Goal: Task Accomplishment & Management: Use online tool/utility

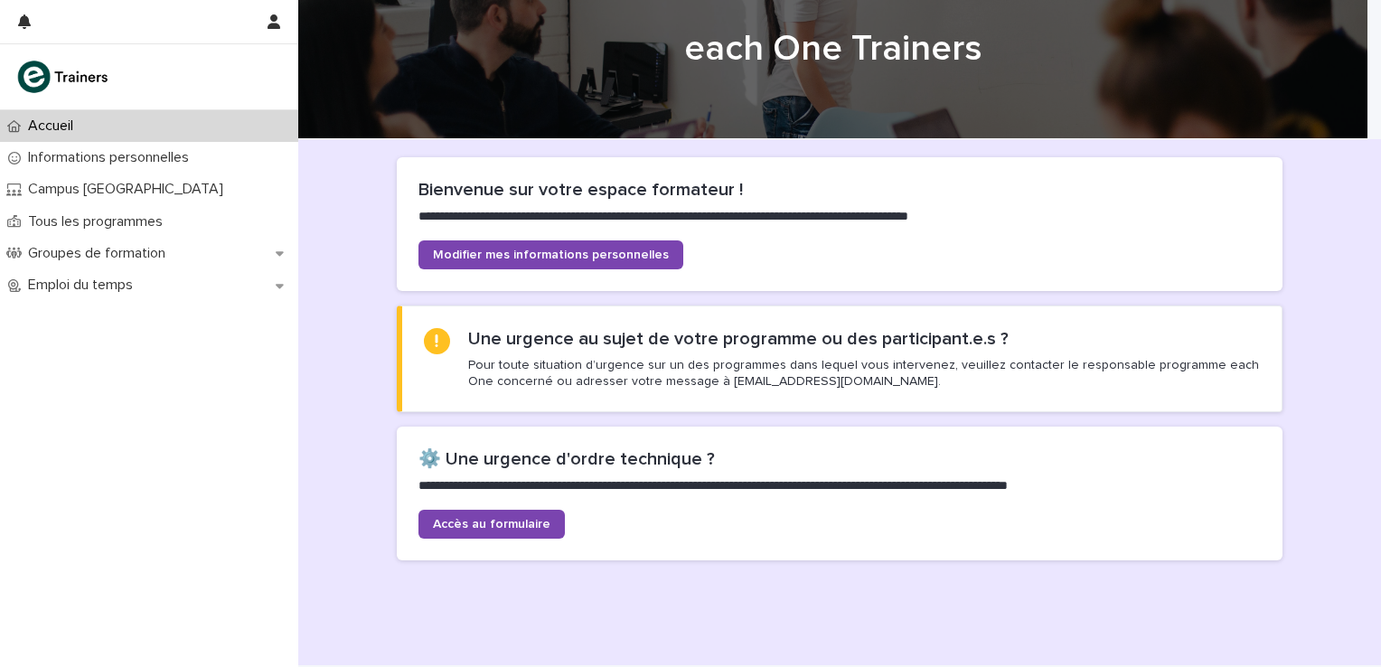
scroll to position [90, 0]
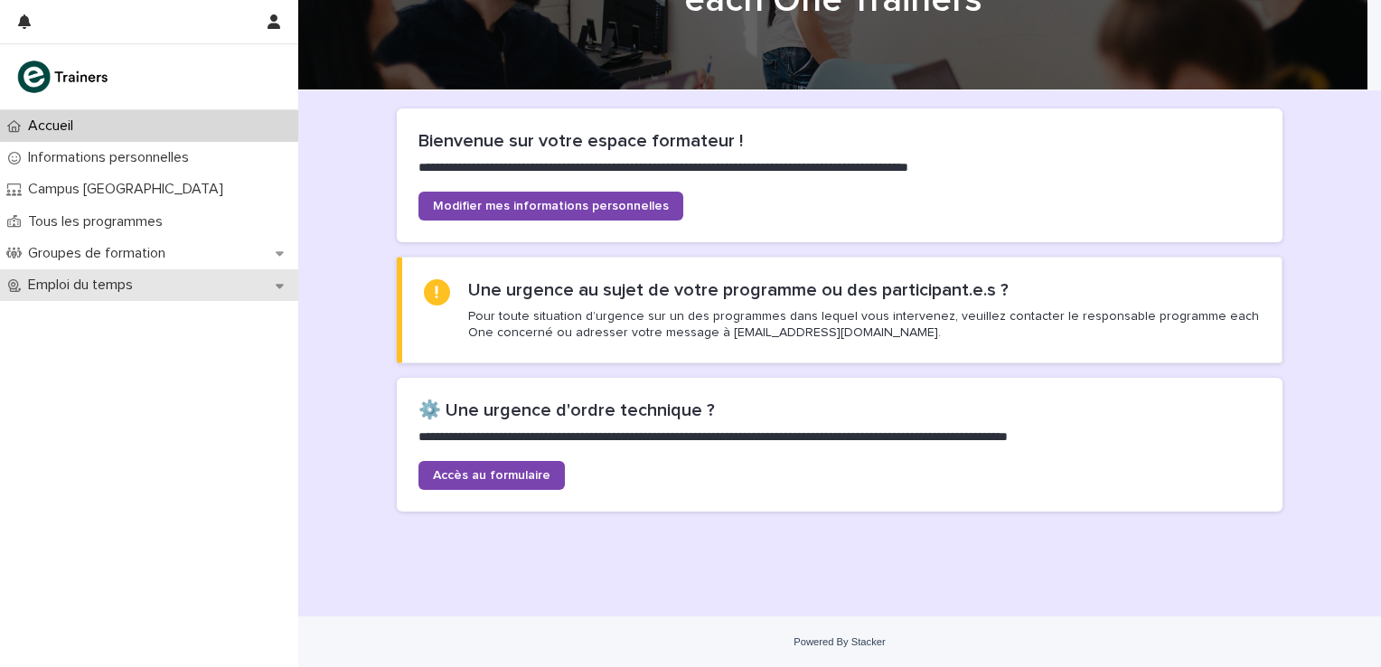
click at [285, 289] on div "Emploi du temps" at bounding box center [149, 285] width 298 height 32
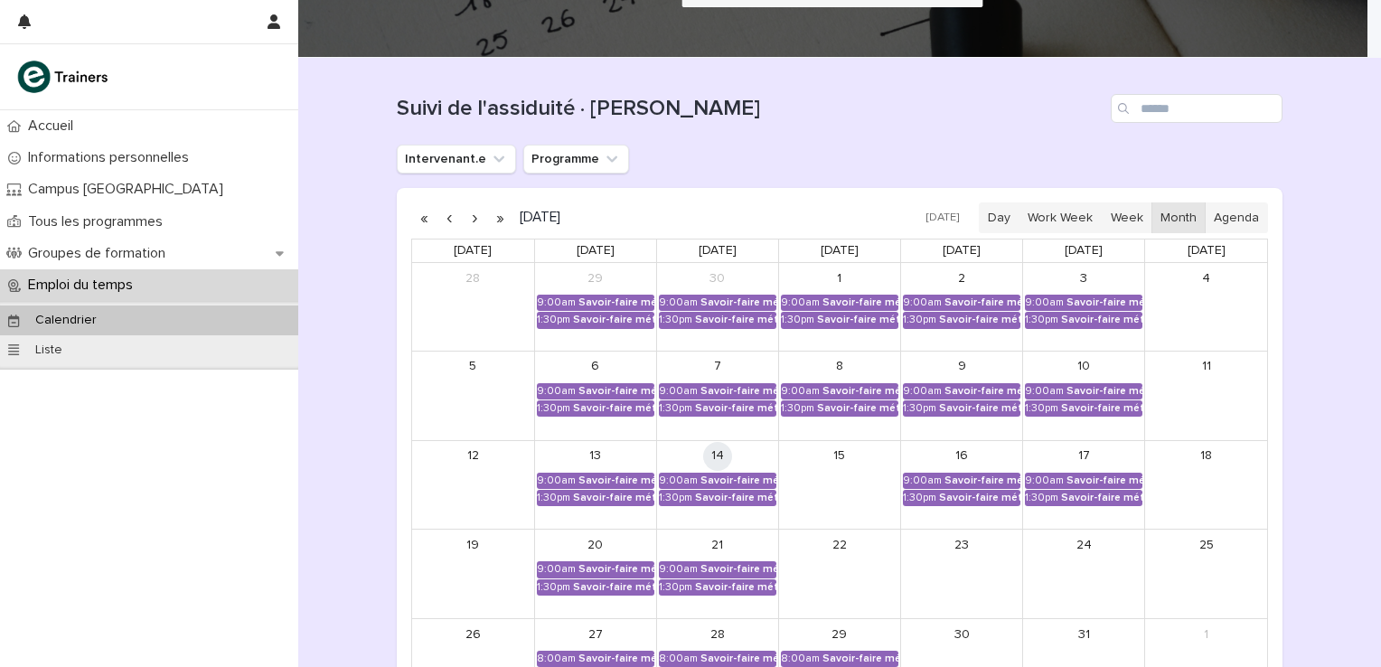
scroll to position [181, 0]
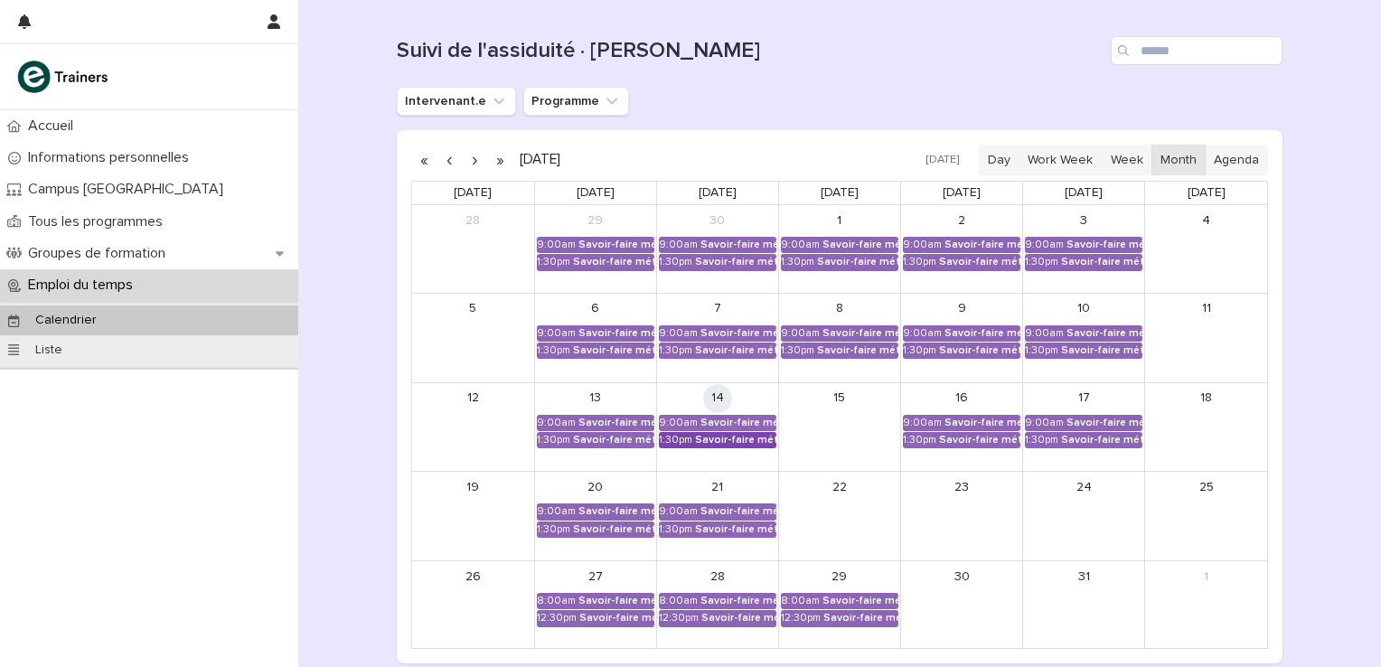
click at [710, 439] on div "Savoir-faire métier - Préparation au CCP2" at bounding box center [735, 440] width 81 height 13
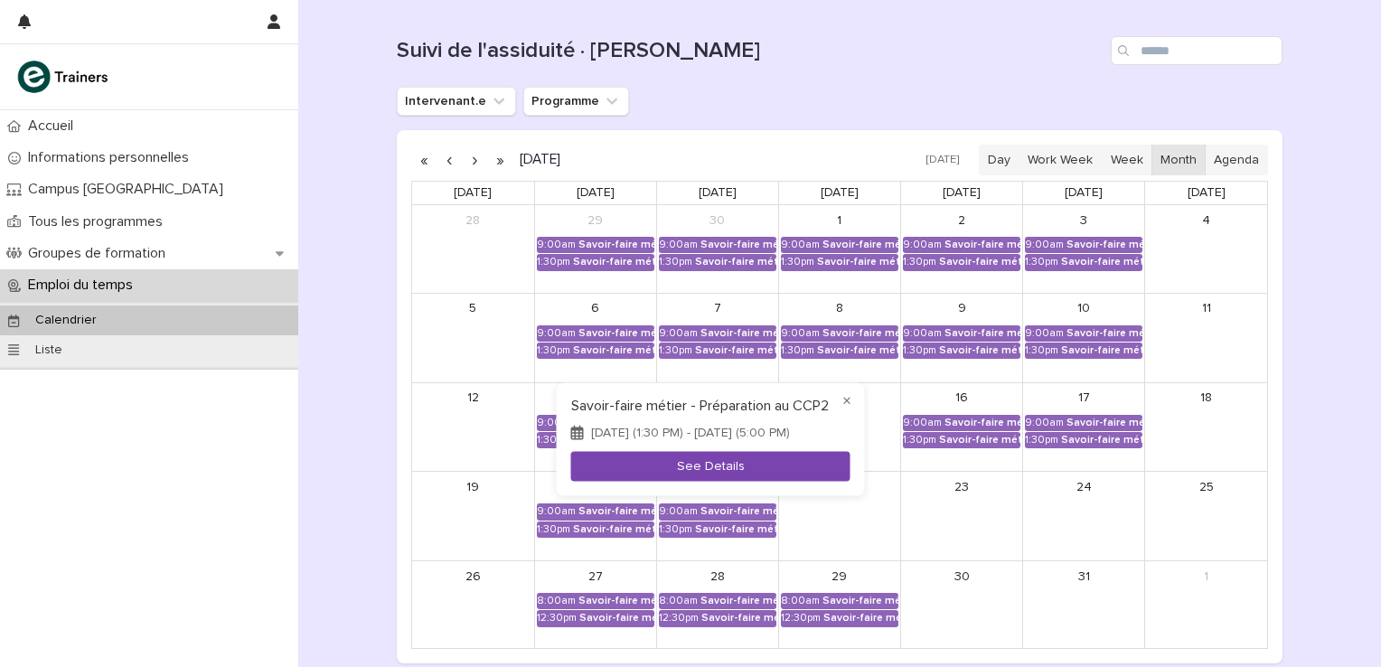
click at [645, 468] on button "See Details" at bounding box center [710, 466] width 279 height 30
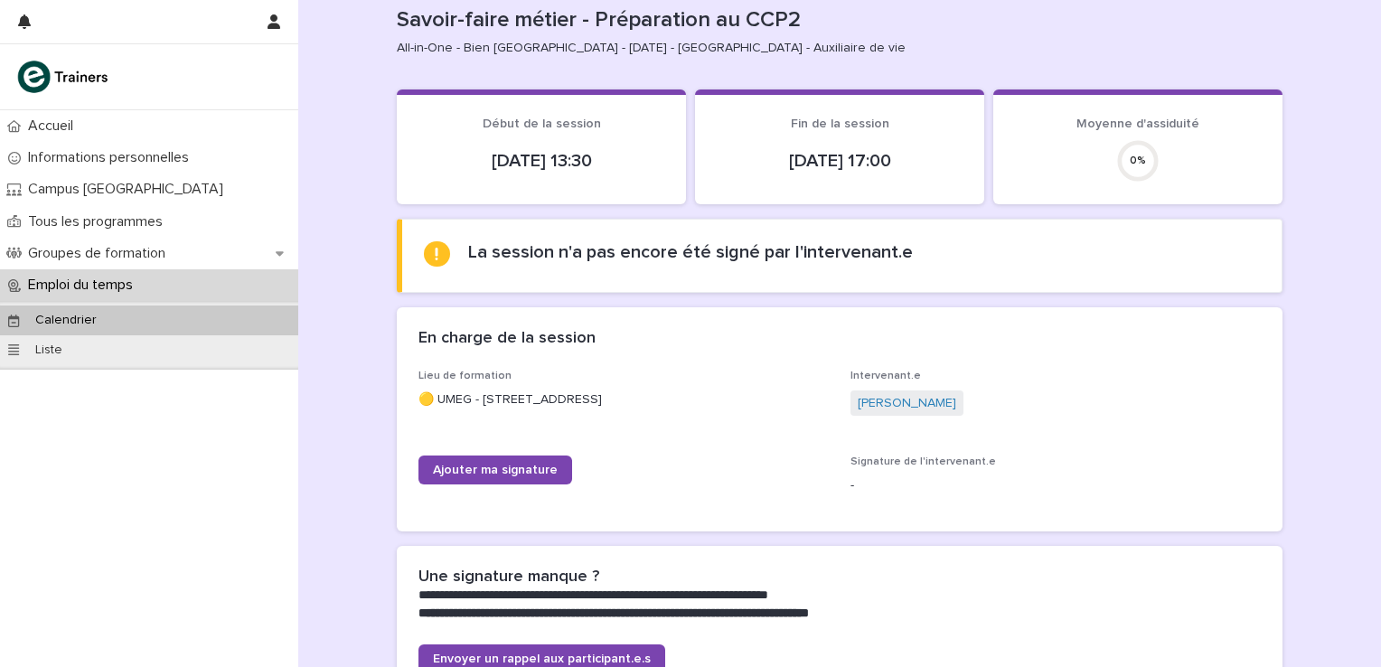
scroll to position [60, 0]
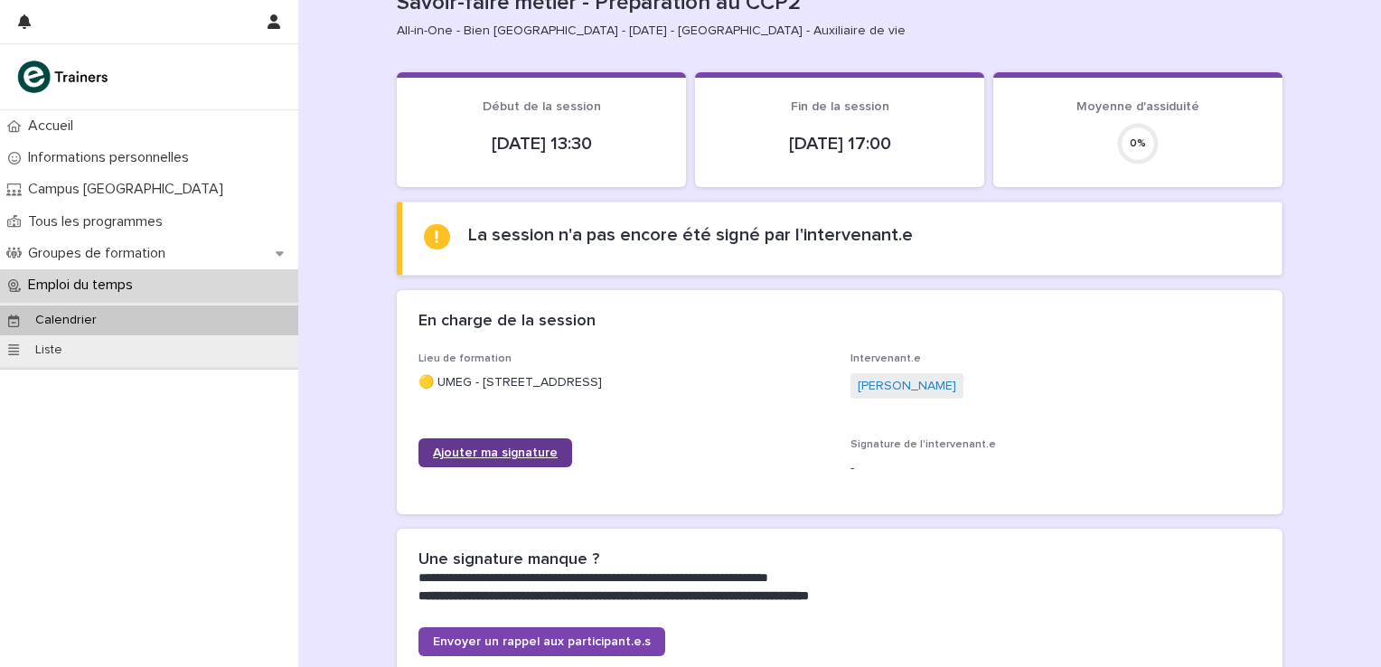
click at [485, 455] on span "Ajouter ma signature" at bounding box center [495, 452] width 125 height 13
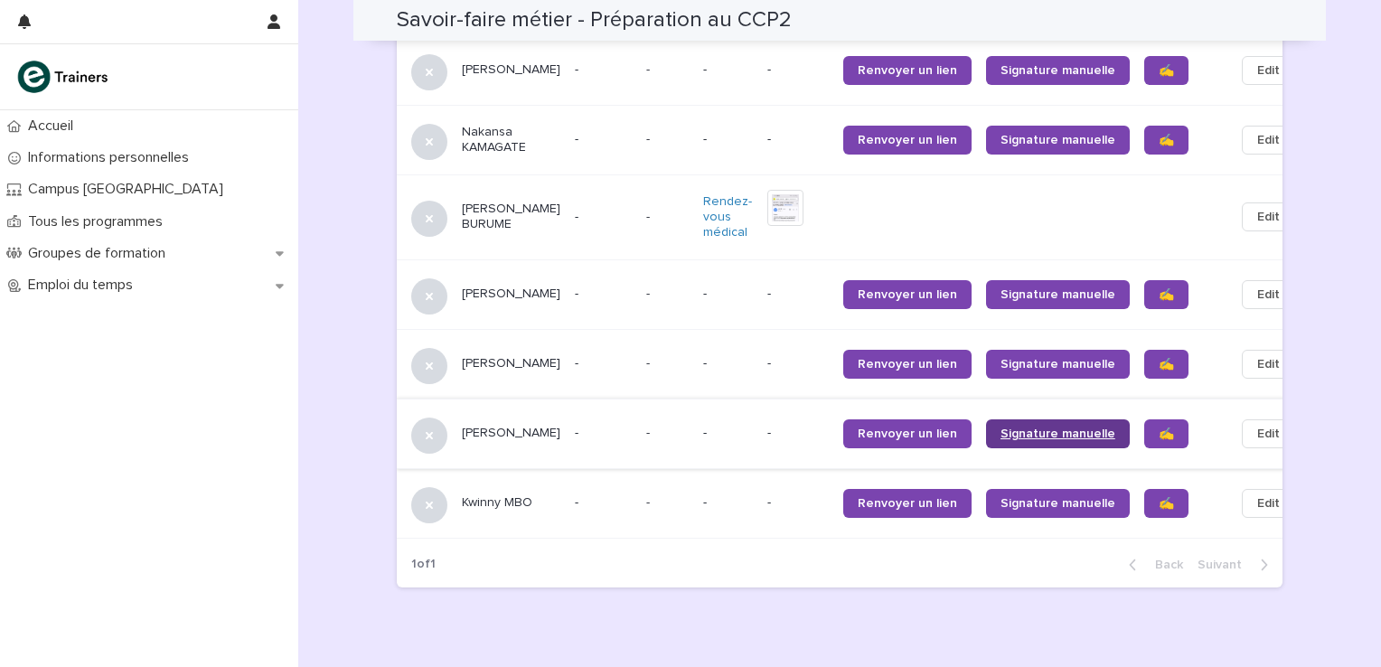
scroll to position [1905, 0]
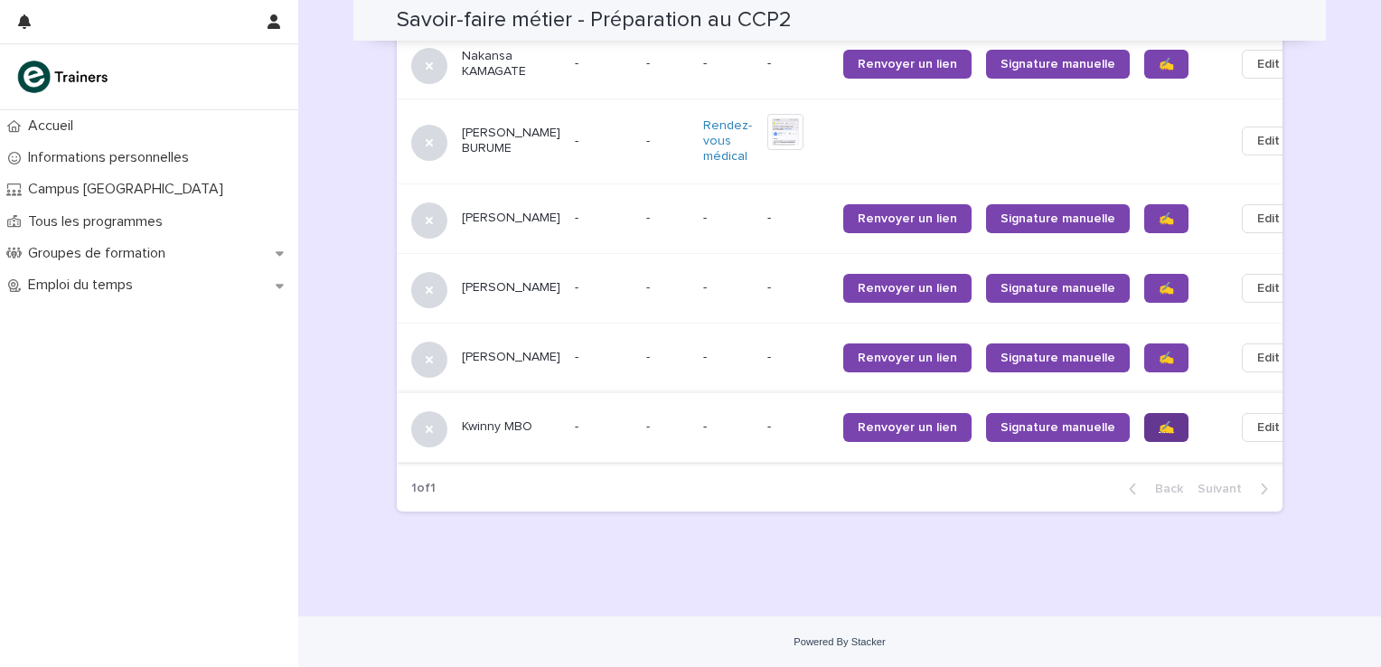
click at [1158, 425] on span "✍️" at bounding box center [1165, 427] width 15 height 13
click at [1158, 352] on span "✍️" at bounding box center [1165, 358] width 15 height 13
click at [1158, 282] on span "✍️" at bounding box center [1165, 288] width 15 height 13
click at [1144, 204] on link "✍️" at bounding box center [1166, 218] width 44 height 29
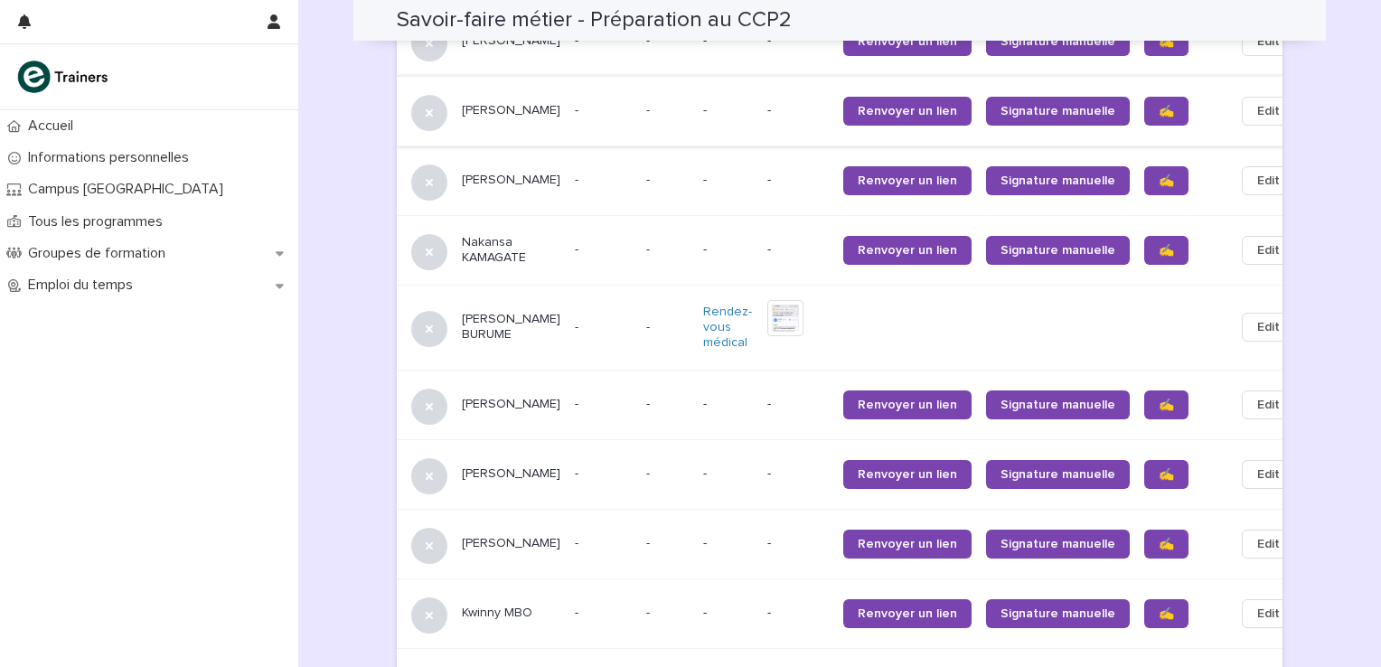
scroll to position [1664, 0]
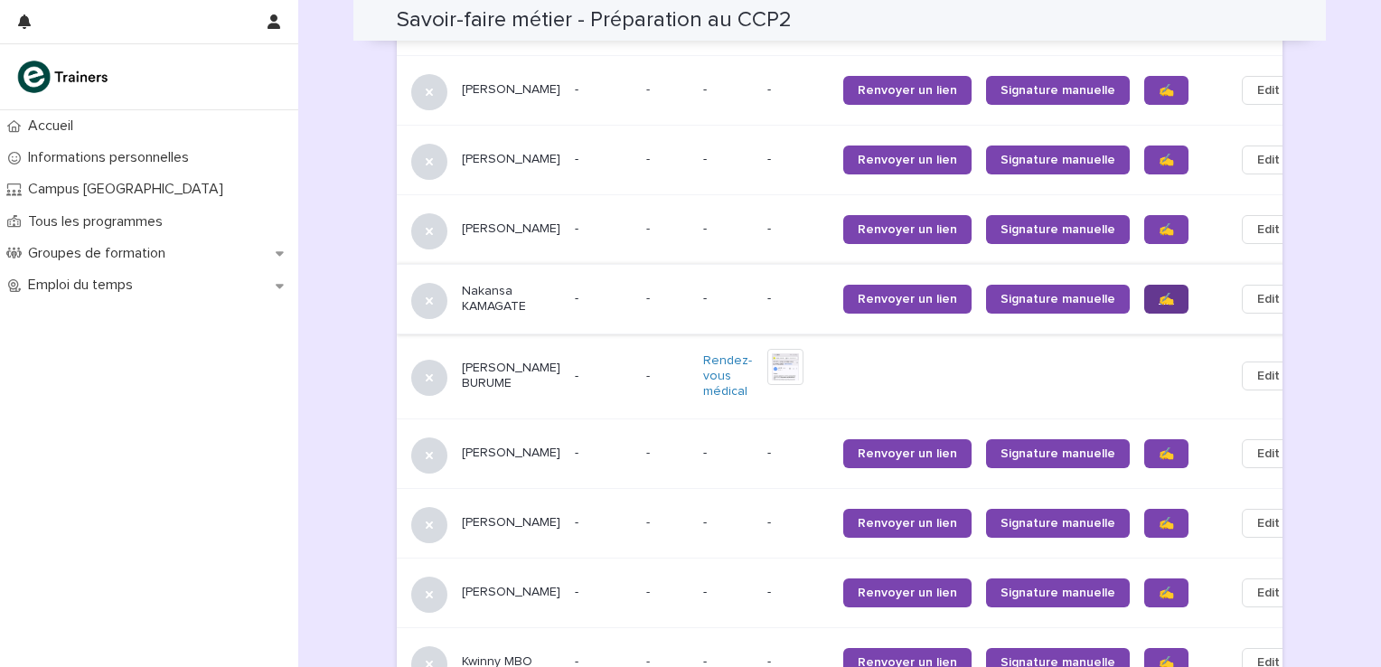
click at [1158, 293] on span "✍️" at bounding box center [1165, 299] width 15 height 13
click at [1158, 223] on span "✍️" at bounding box center [1165, 229] width 15 height 13
click at [1158, 154] on span "✍️" at bounding box center [1165, 160] width 15 height 13
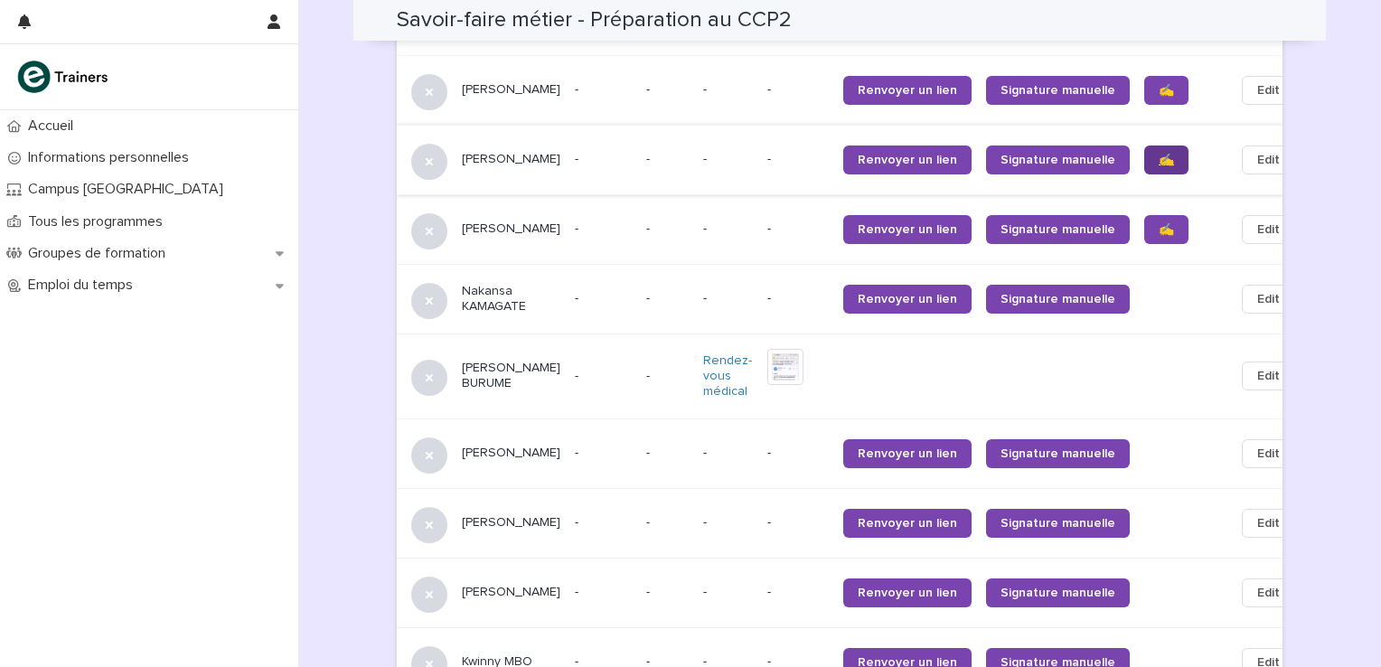
click at [1158, 154] on span "✍️" at bounding box center [1165, 160] width 15 height 13
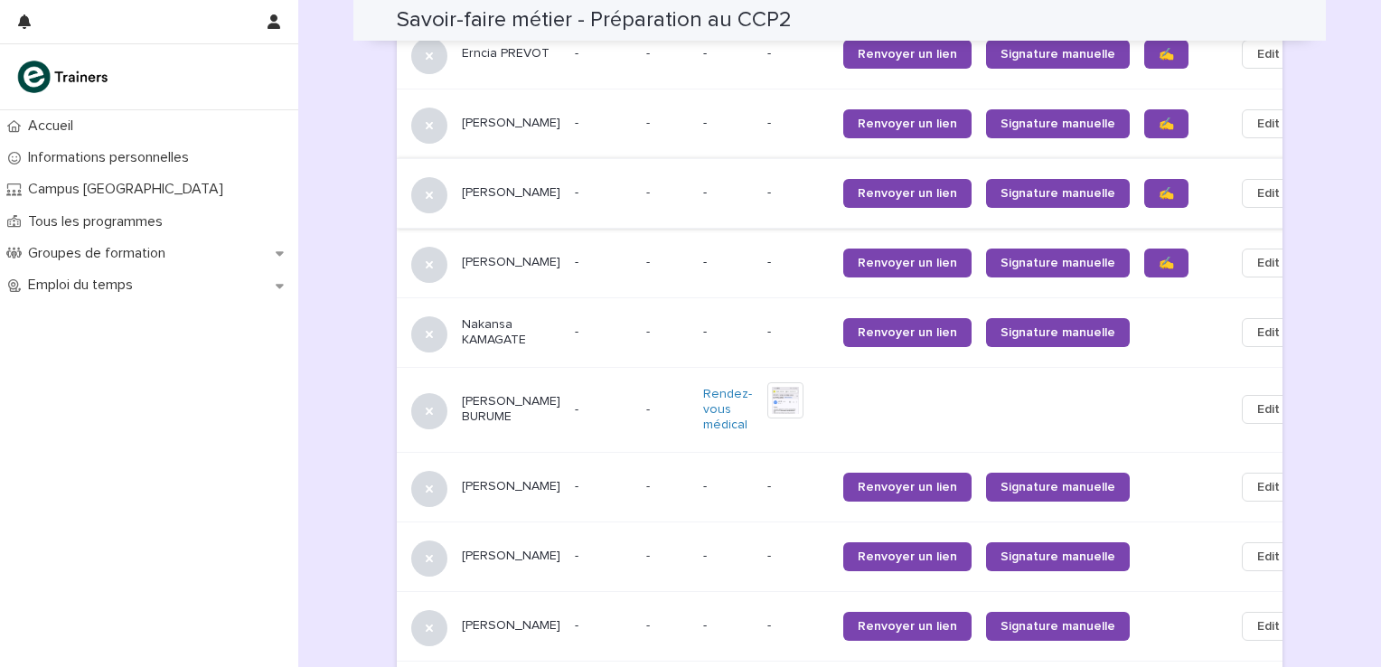
scroll to position [1604, 0]
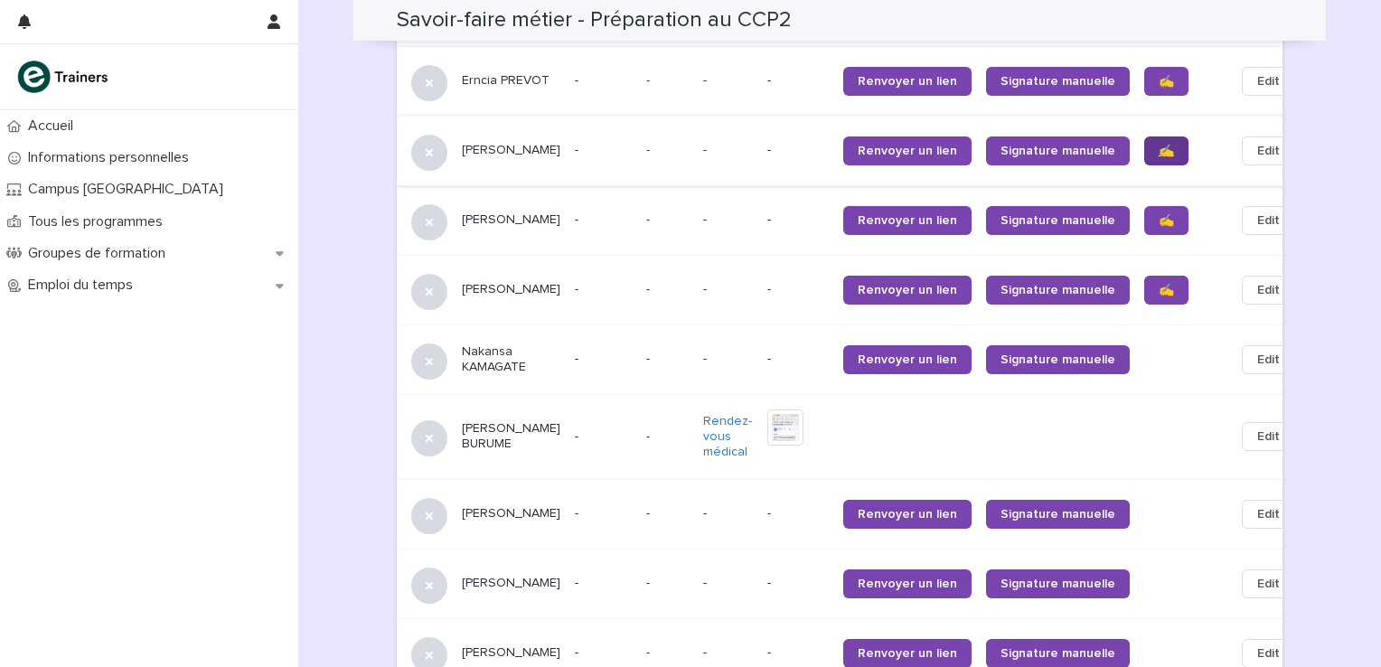
click at [1158, 145] on span "✍️" at bounding box center [1165, 151] width 15 height 13
click at [1158, 75] on span "✍️" at bounding box center [1165, 81] width 15 height 13
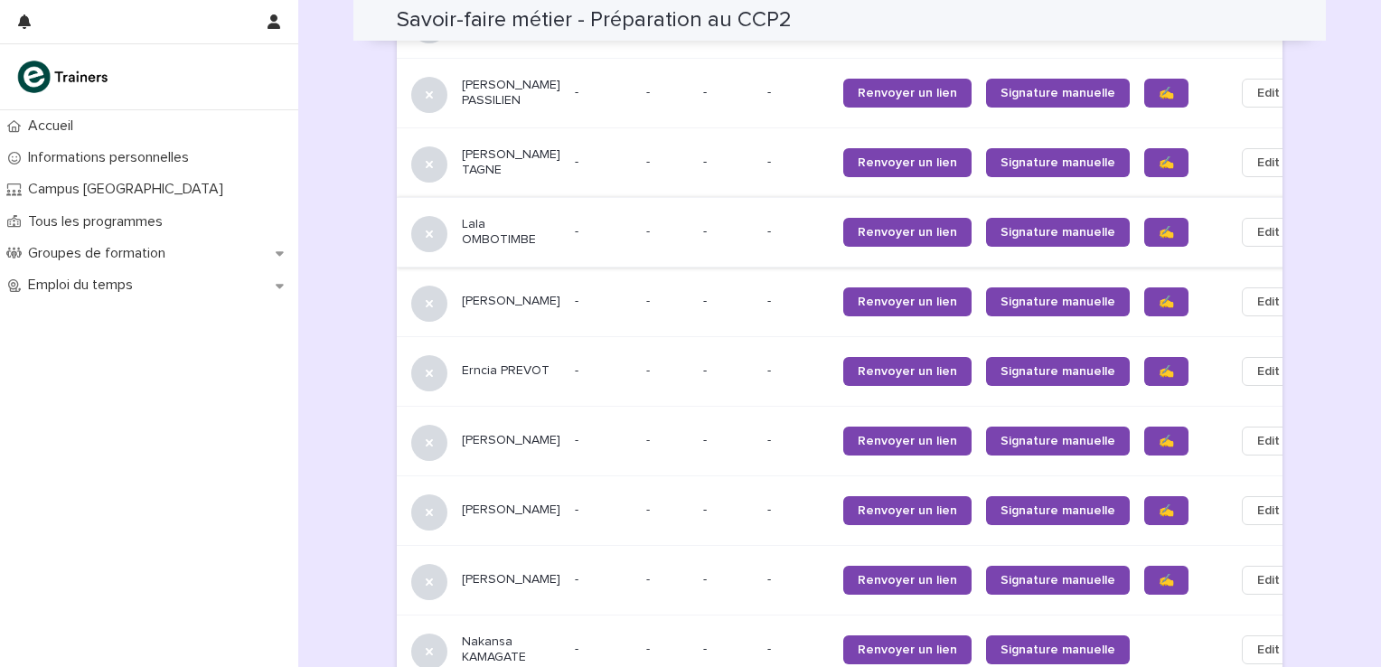
scroll to position [1303, 0]
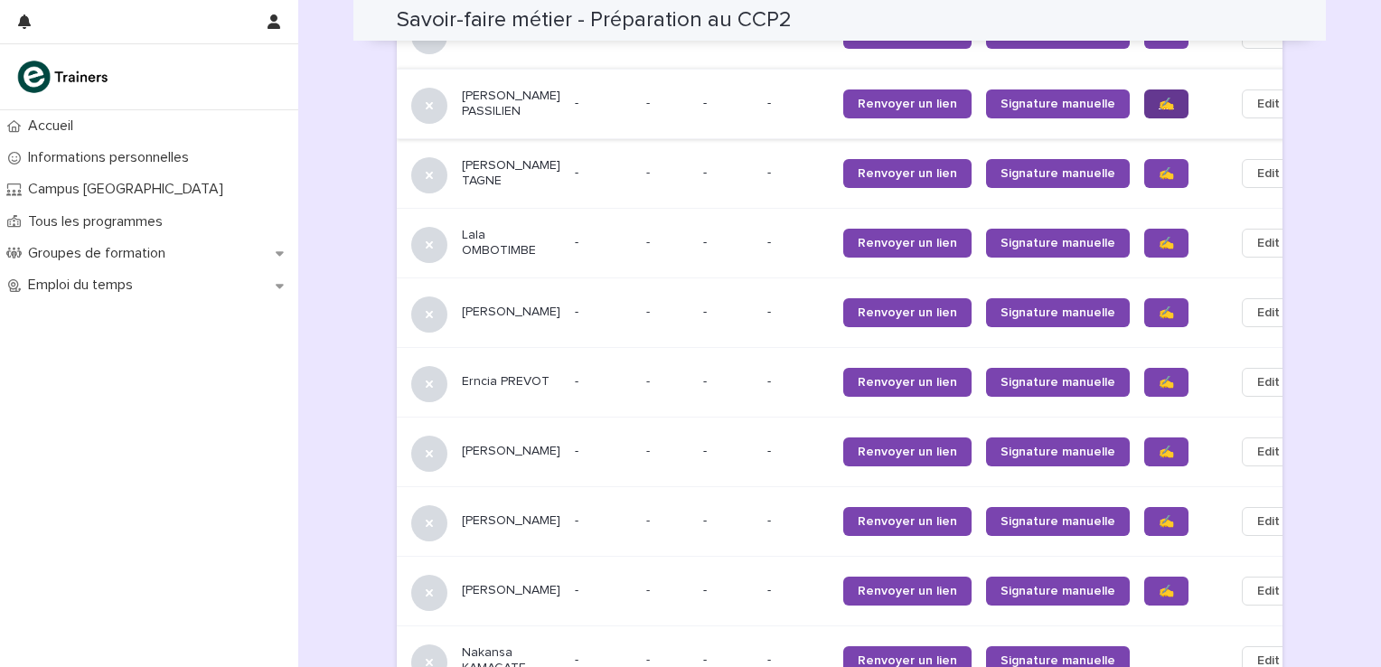
click at [1158, 98] on span "✍️" at bounding box center [1165, 104] width 15 height 13
click at [1144, 159] on link "✍️" at bounding box center [1166, 173] width 44 height 29
click at [1158, 237] on span "✍️" at bounding box center [1165, 243] width 15 height 13
click at [1144, 298] on link "✍️" at bounding box center [1166, 312] width 44 height 29
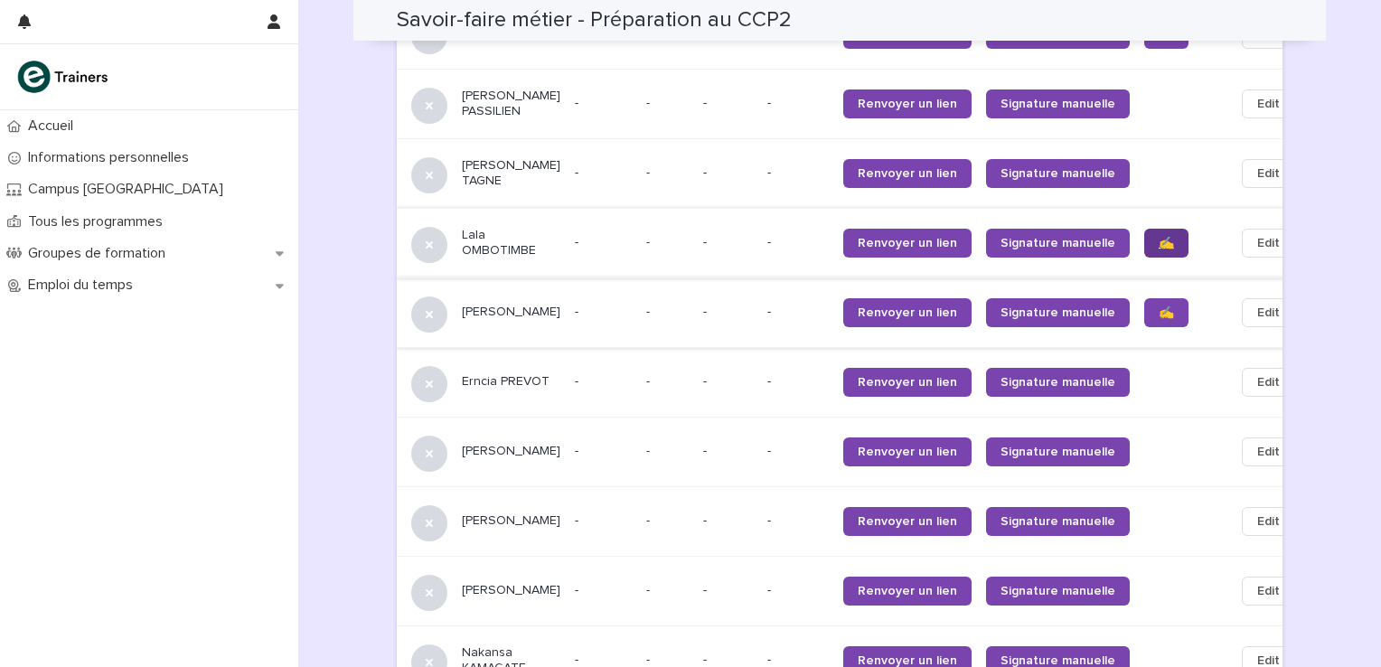
click at [1158, 237] on span "✍️" at bounding box center [1165, 243] width 15 height 13
click at [1158, 306] on span "✍️" at bounding box center [1165, 312] width 15 height 13
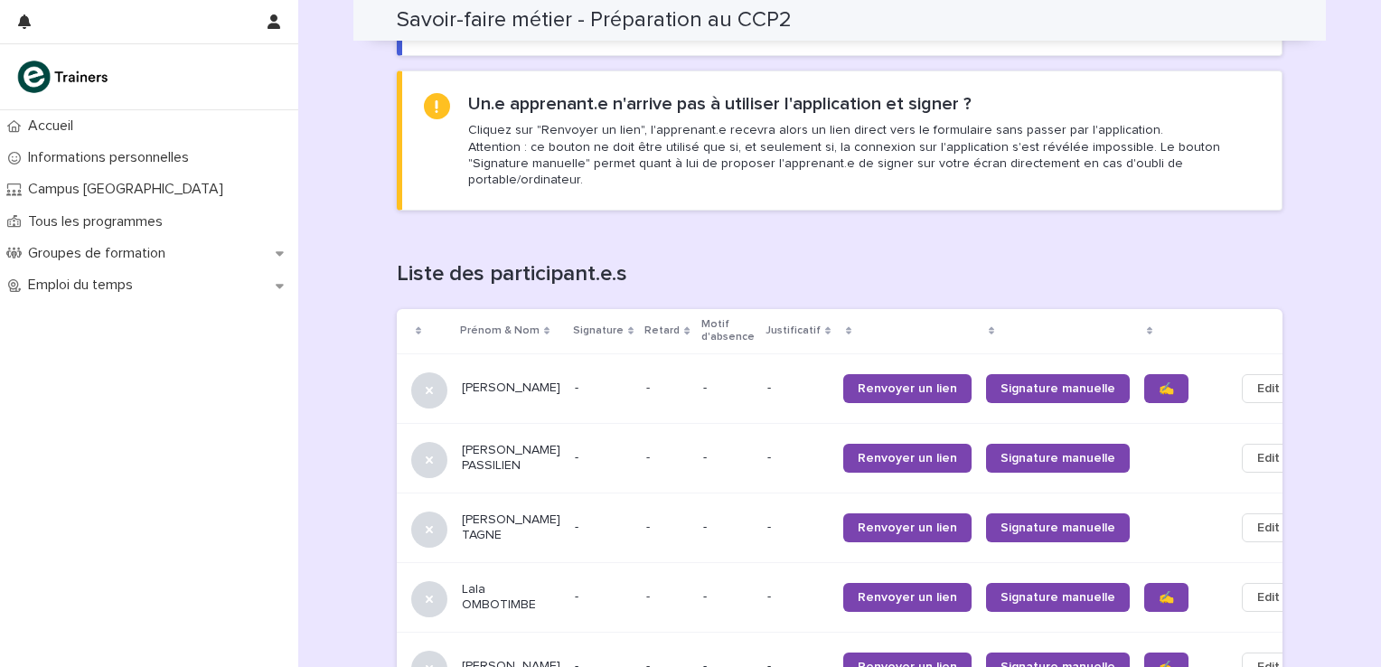
scroll to position [942, 0]
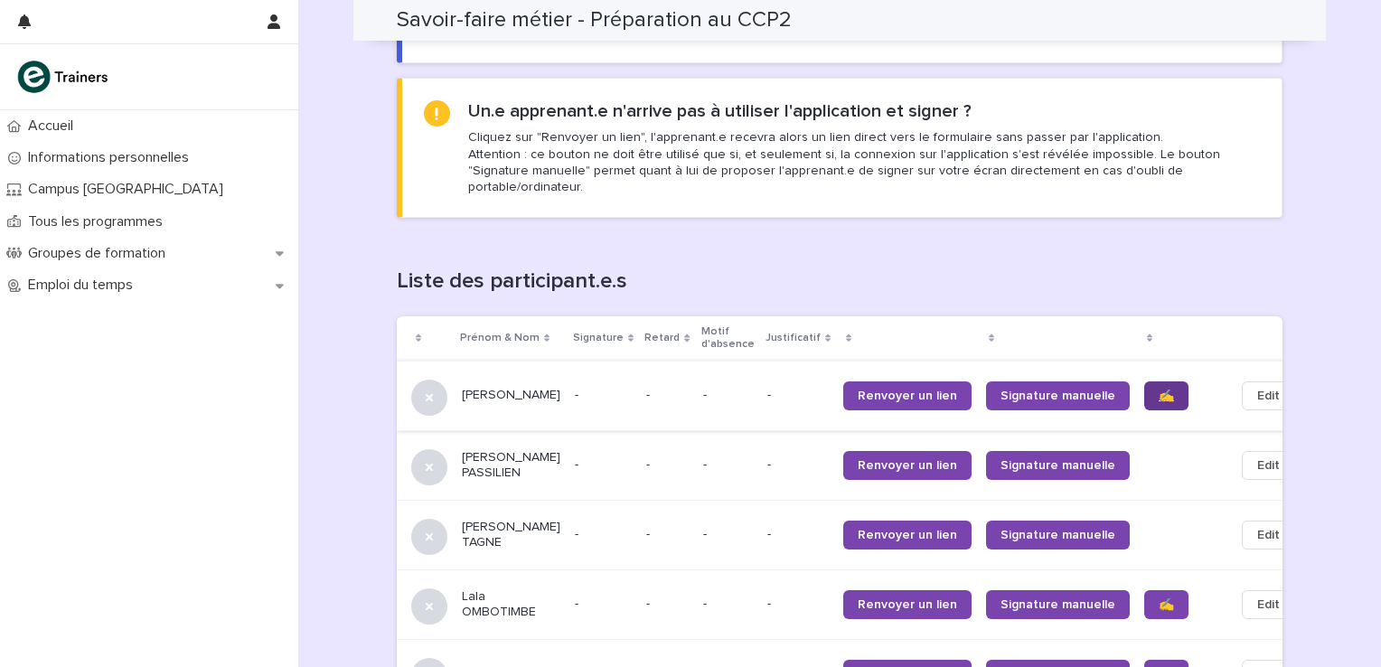
click at [1144, 381] on link "✍️" at bounding box center [1166, 395] width 44 height 29
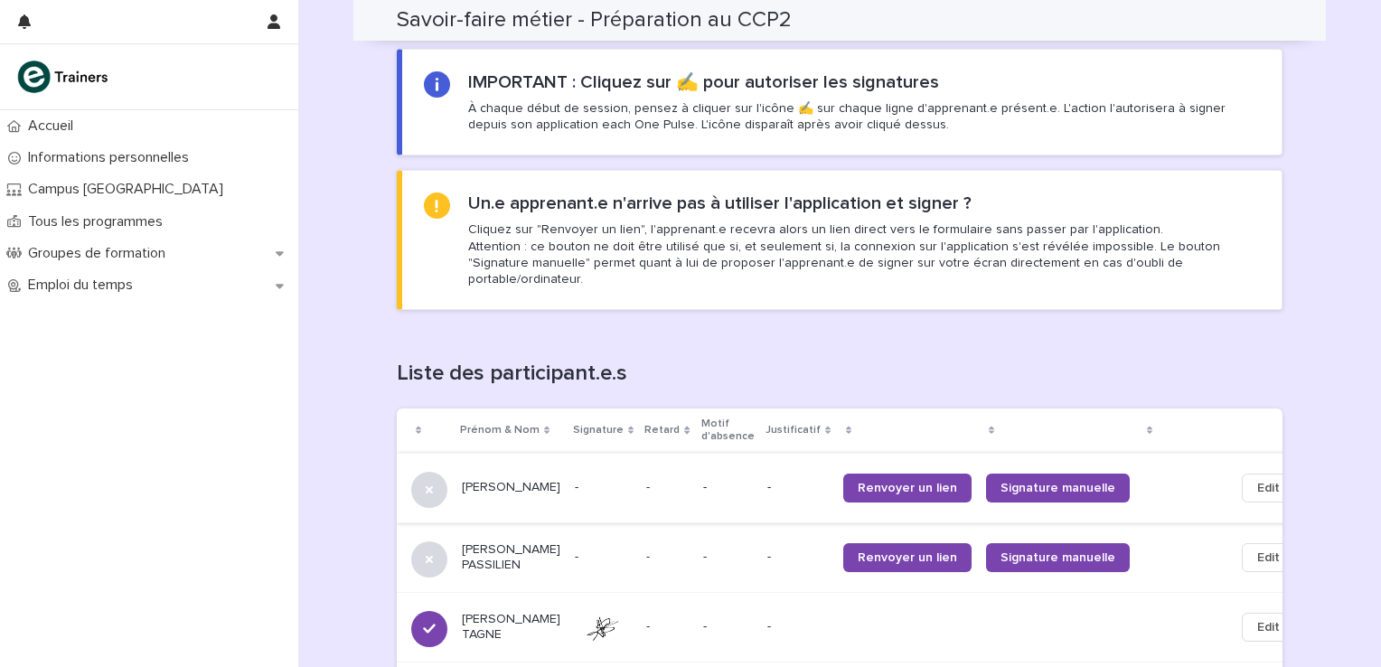
scroll to position [820, 0]
